Goal: Task Accomplishment & Management: Use online tool/utility

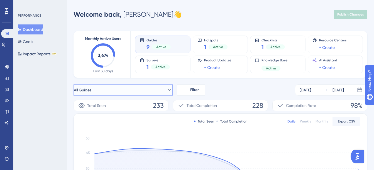
click at [112, 87] on button "All Guides" at bounding box center [122, 90] width 99 height 11
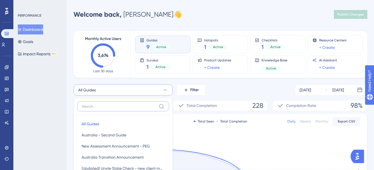
scroll to position [65, 0]
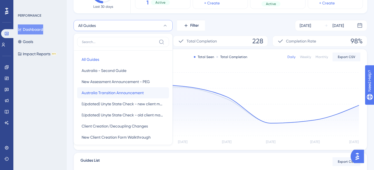
click at [110, 92] on span "Australia Transition Announcement" at bounding box center [113, 93] width 62 height 7
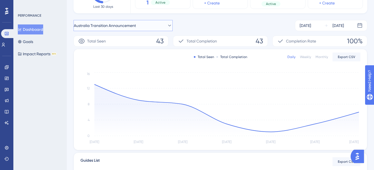
click at [126, 24] on span "Australia Transition Announcement" at bounding box center [105, 25] width 62 height 7
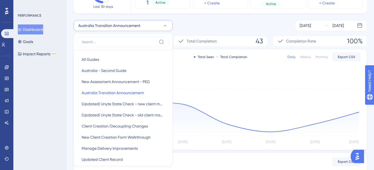
scroll to position [78, 0]
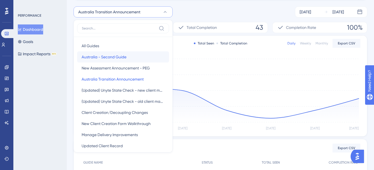
click at [110, 56] on span "Australia - Second Guide" at bounding box center [104, 57] width 45 height 7
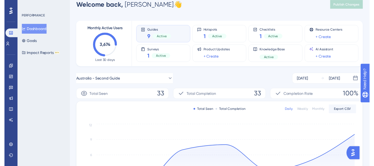
scroll to position [0, 0]
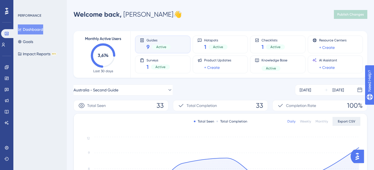
click at [341, 122] on span "Export CSV" at bounding box center [346, 121] width 18 height 4
click at [8, 69] on icon at bounding box center [6, 67] width 4 height 4
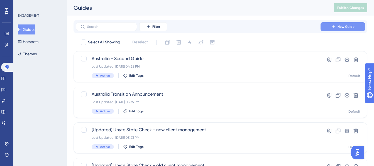
click at [340, 24] on button "New Guide" at bounding box center [342, 26] width 45 height 9
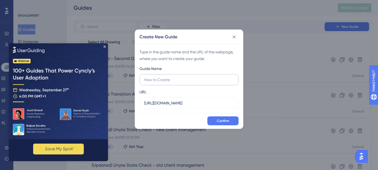
click at [158, 81] on input "text" at bounding box center [189, 80] width 90 height 6
type input "Australia - 3rd Guide - Licenses"
click at [214, 119] on button "Confirm" at bounding box center [222, 121] width 31 height 9
